Goal: Book appointment/travel/reservation

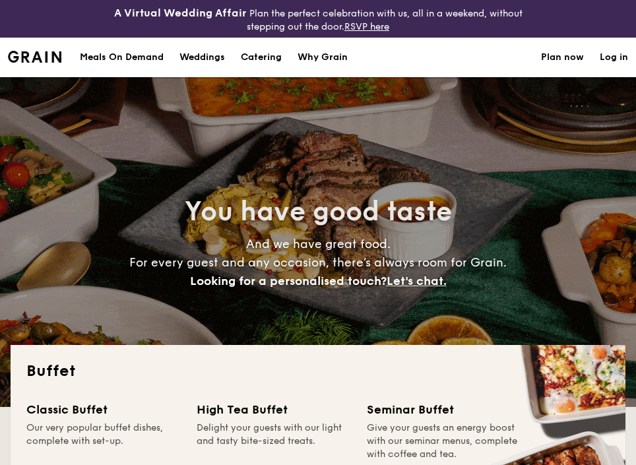
select select
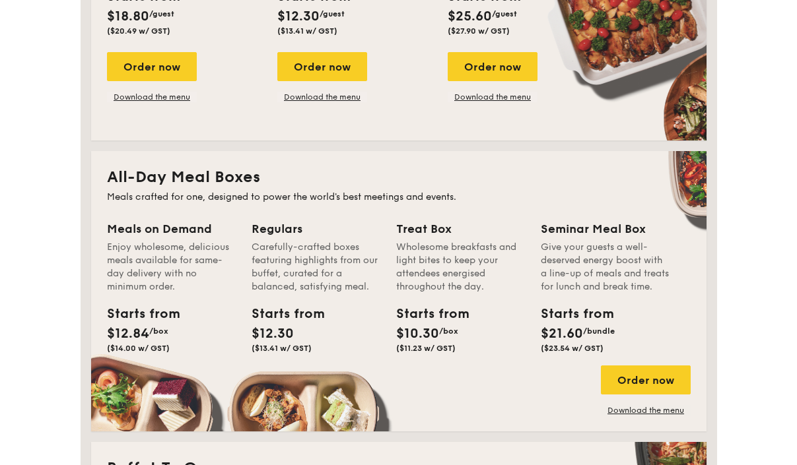
scroll to position [497, 0]
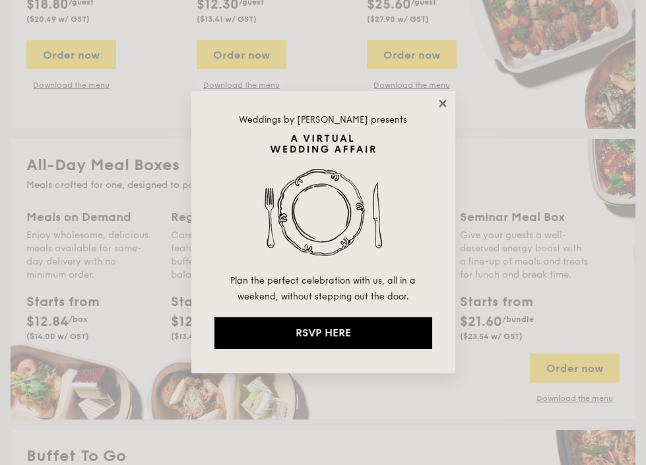
click at [440, 104] on icon at bounding box center [443, 104] width 12 height 12
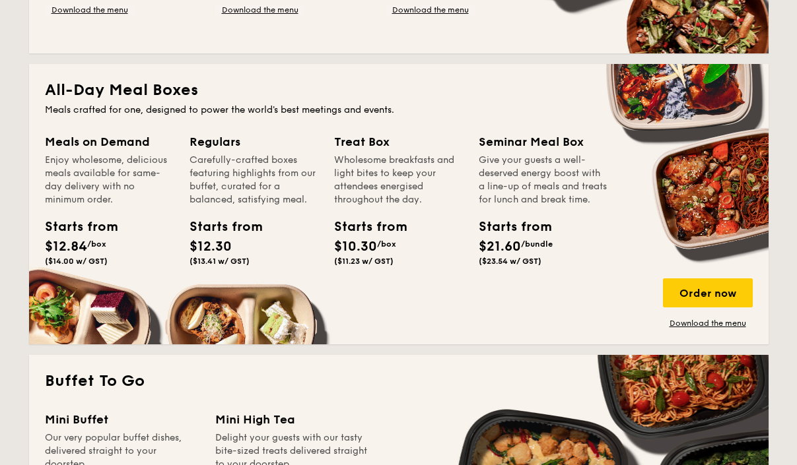
scroll to position [574, 0]
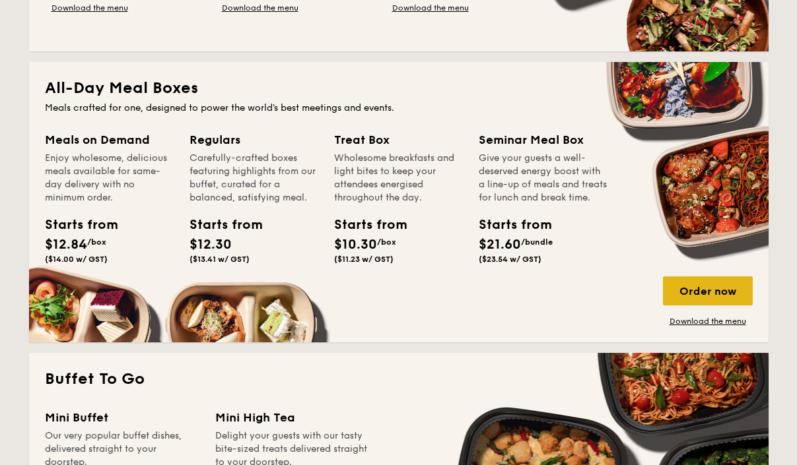
click at [636, 293] on div "Order now" at bounding box center [708, 291] width 90 height 29
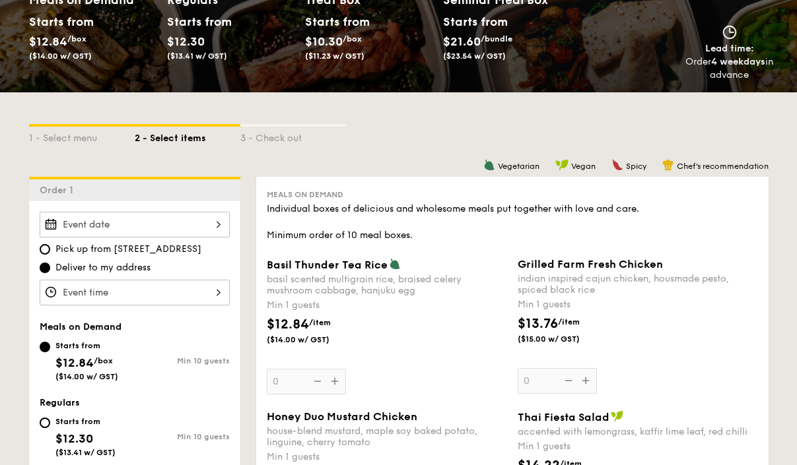
scroll to position [236, 0]
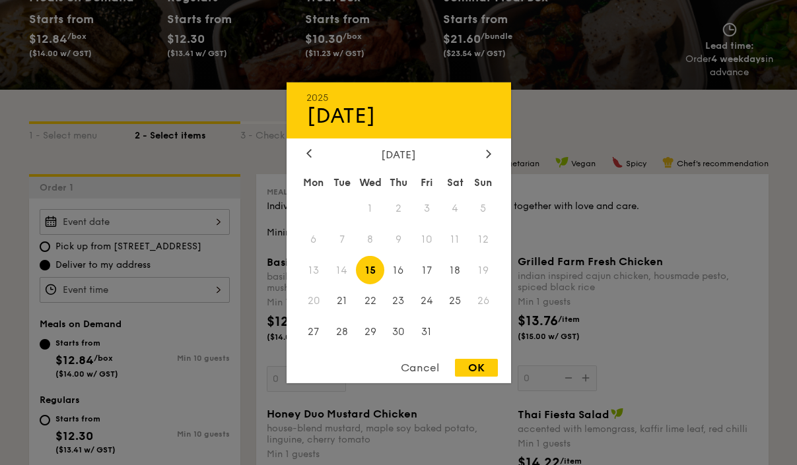
click at [214, 217] on div "2025 Oct [DATE] Tue Wed Thu Fri Sat Sun 1 2 3 4 5 6 7 8 9 10 11 12 13 14 15 16 …" at bounding box center [135, 222] width 190 height 26
click at [342, 299] on span "21" at bounding box center [341, 301] width 28 height 28
click at [314, 296] on span "20" at bounding box center [314, 301] width 28 height 28
click at [475, 367] on div "OK" at bounding box center [476, 368] width 43 height 18
type input "[DATE]"
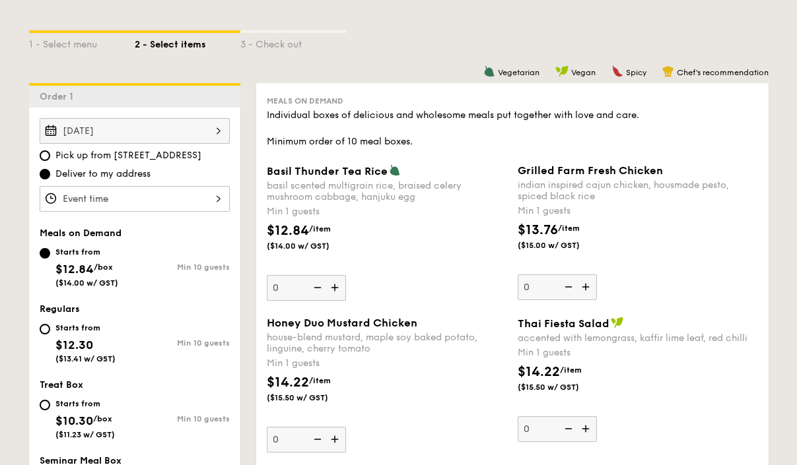
scroll to position [328, 0]
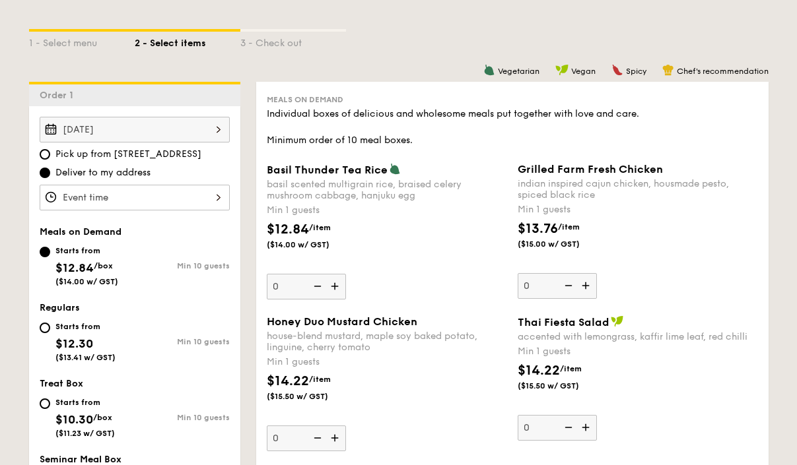
click at [195, 128] on div "[DATE]" at bounding box center [135, 130] width 190 height 26
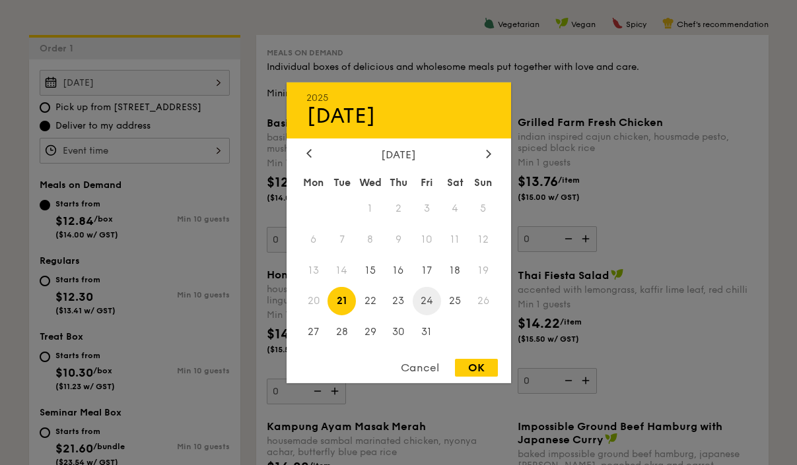
scroll to position [389, 0]
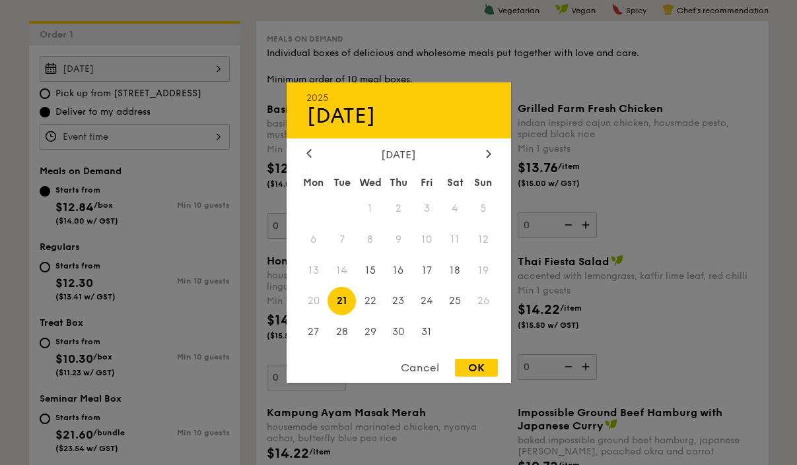
click at [489, 139] on div "2025 Oct [DATE] Tue Wed Thu Fri Sat Sun 1 2 3 4 5 6 7 8 9 10 11 12 13 14 15 16 …" at bounding box center [399, 232] width 224 height 301
click at [487, 158] on div at bounding box center [489, 154] width 12 height 13
click at [300, 152] on div "[DATE]" at bounding box center [399, 154] width 224 height 13
click at [309, 153] on icon at bounding box center [308, 153] width 5 height 9
click at [337, 242] on span "7" at bounding box center [341, 239] width 28 height 28
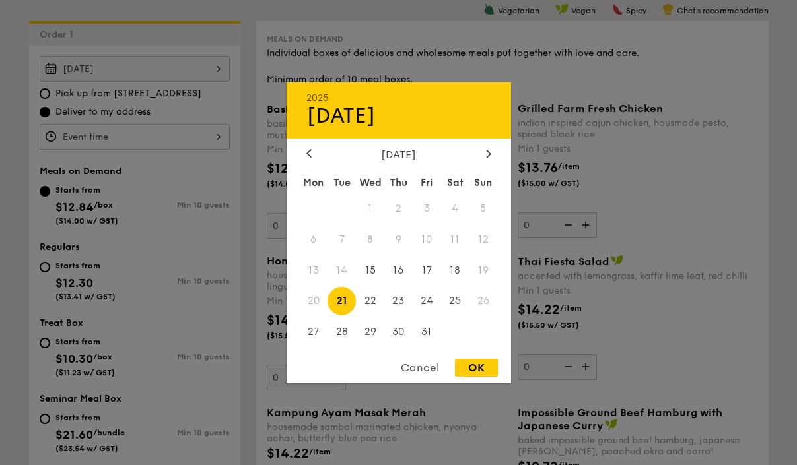
click at [338, 265] on span "14" at bounding box center [341, 270] width 28 height 28
click at [349, 248] on span "7" at bounding box center [341, 239] width 28 height 28
click at [310, 246] on span "6" at bounding box center [314, 239] width 28 height 28
click at [317, 279] on span "13" at bounding box center [314, 270] width 28 height 28
click at [329, 278] on span "14" at bounding box center [341, 270] width 28 height 28
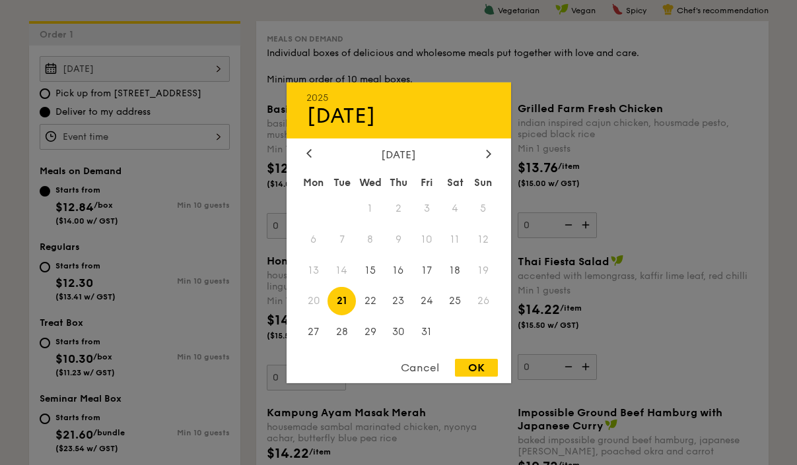
click at [564, 275] on div at bounding box center [398, 232] width 797 height 465
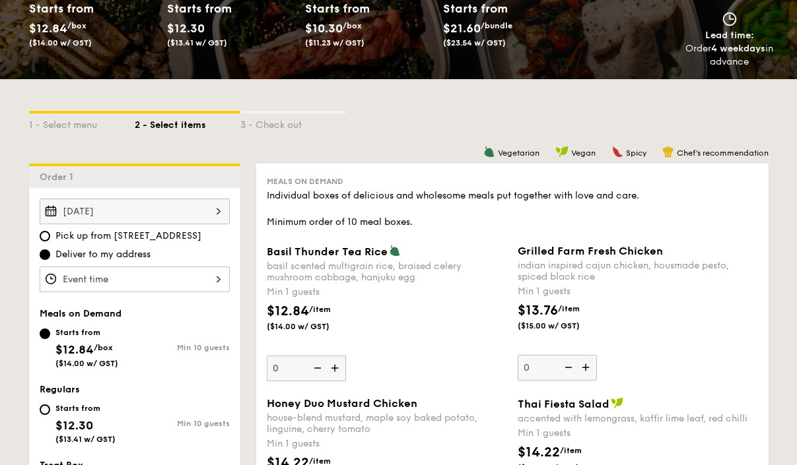
scroll to position [252, 0]
